Goal: Find specific page/section: Find specific page/section

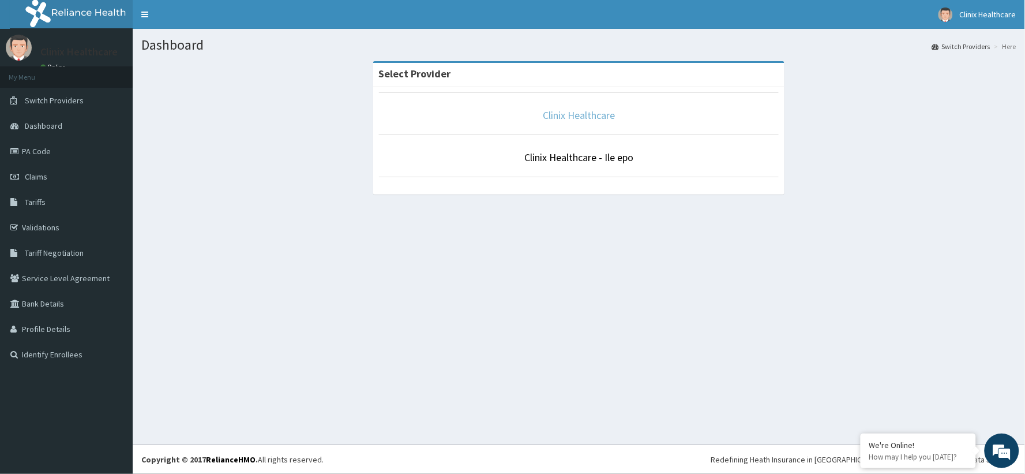
click at [571, 117] on link "Clinix Healthcare" at bounding box center [579, 114] width 72 height 13
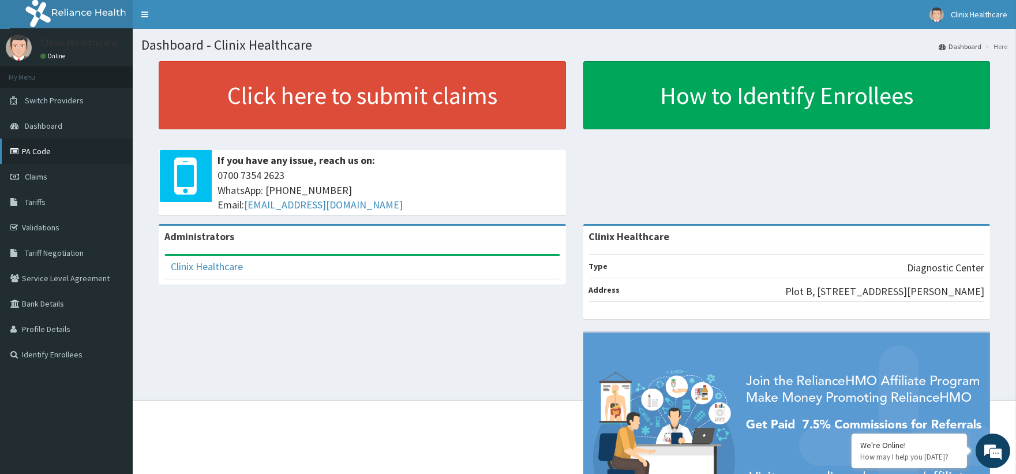
click at [43, 150] on link "PA Code" at bounding box center [66, 150] width 133 height 25
